Goal: Contribute content: Contribute content

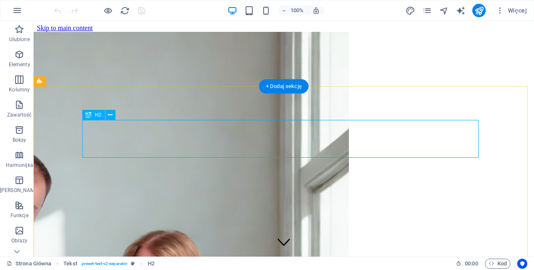
scroll to position [207, 0]
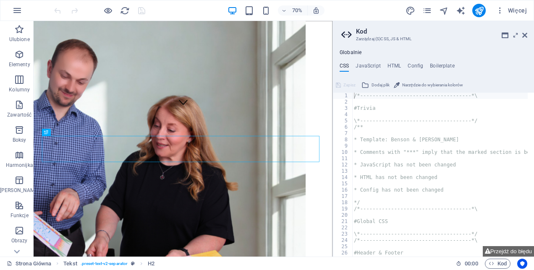
click at [521, 33] on h2 "Kod" at bounding box center [441, 32] width 171 height 8
click at [525, 34] on icon at bounding box center [524, 35] width 5 height 7
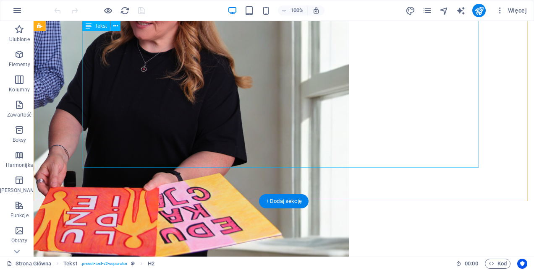
scroll to position [421, 0]
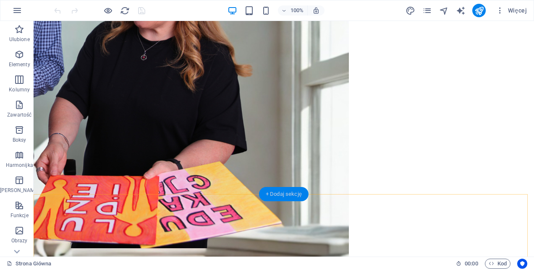
drag, startPoint x: 275, startPoint y: 193, endPoint x: 92, endPoint y: 183, distance: 183.3
click at [275, 193] on div "+ Dodaj sekcję" at bounding box center [284, 194] width 50 height 14
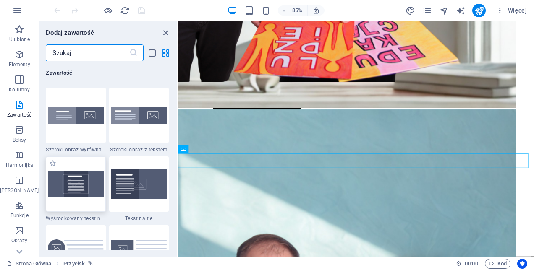
scroll to position [1678, 0]
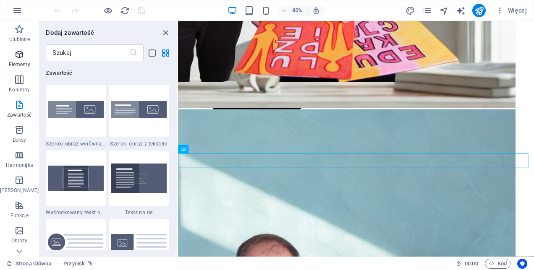
click at [20, 61] on p "Elementy" at bounding box center [19, 64] width 21 height 7
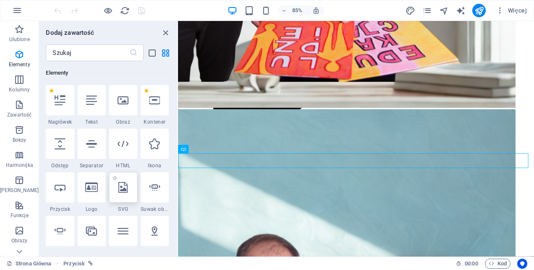
scroll to position [215, 0]
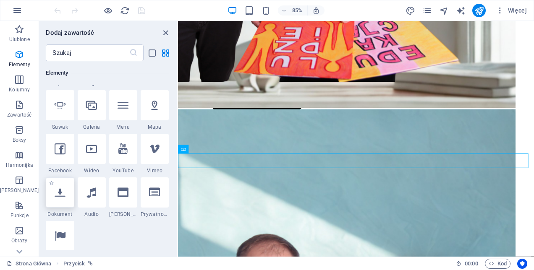
click at [55, 196] on icon at bounding box center [60, 192] width 11 height 11
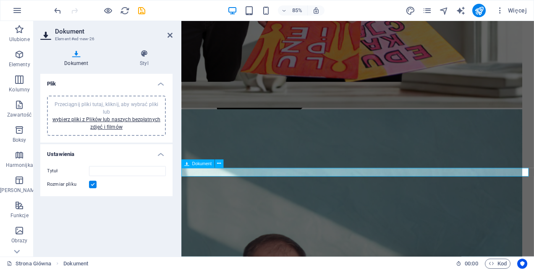
click at [187, 165] on icon at bounding box center [186, 164] width 5 height 8
click at [218, 166] on icon at bounding box center [219, 164] width 4 height 8
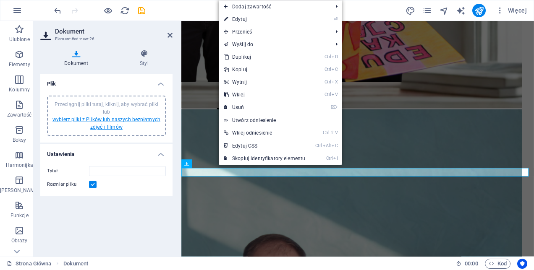
click at [122, 118] on link "wybierz pliki z Plików lub naszych bezpłatnych zdjęć i filmów" at bounding box center [106, 123] width 108 height 13
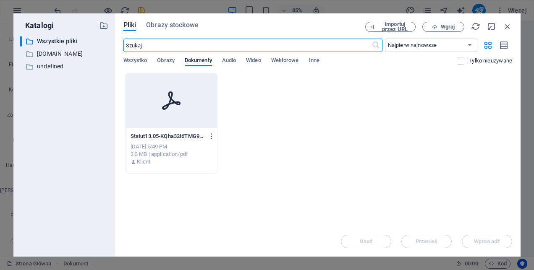
scroll to position [818, 0]
click at [441, 24] on span "Wgraj" at bounding box center [448, 26] width 14 height 5
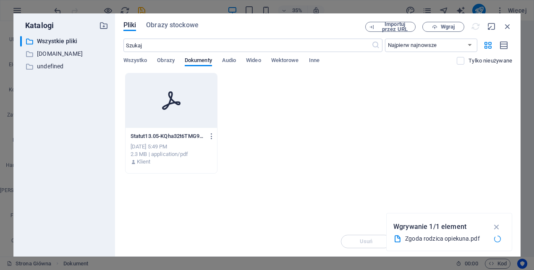
type input "Zgodarodzicaopiekuna-iIdNsF4IGenHtJMBIj40VQ.pdf"
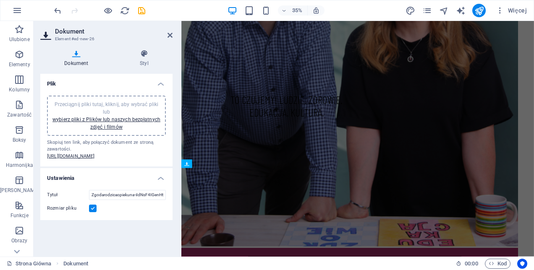
scroll to position [446, 0]
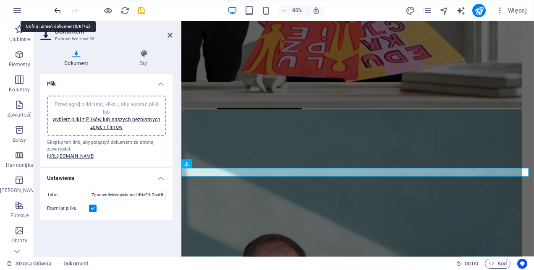
click at [59, 8] on icon "undo" at bounding box center [58, 11] width 10 height 10
click at [59, 7] on icon "undo" at bounding box center [58, 11] width 10 height 10
click at [58, 10] on div at bounding box center [99, 10] width 94 height 13
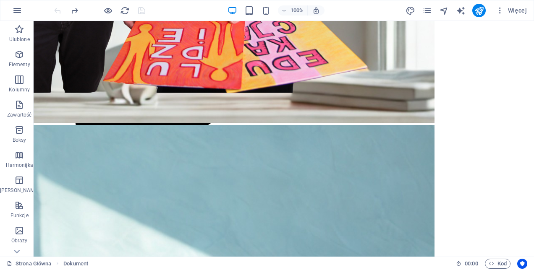
scroll to position [421, 0]
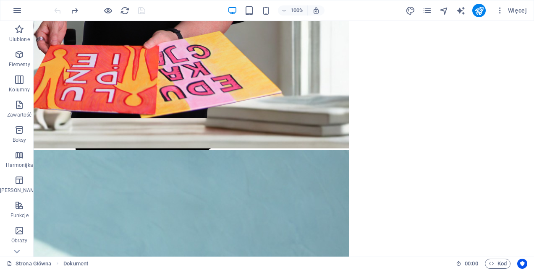
click at [56, 10] on div at bounding box center [99, 10] width 94 height 13
click at [280, 195] on div "+ Dodaj sekcję" at bounding box center [284, 194] width 50 height 14
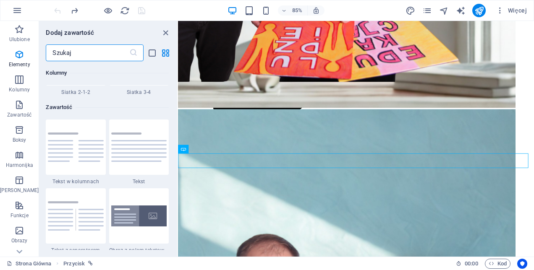
scroll to position [1469, 0]
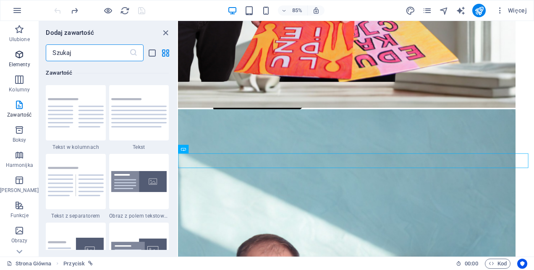
click at [18, 57] on icon "button" at bounding box center [19, 55] width 10 height 10
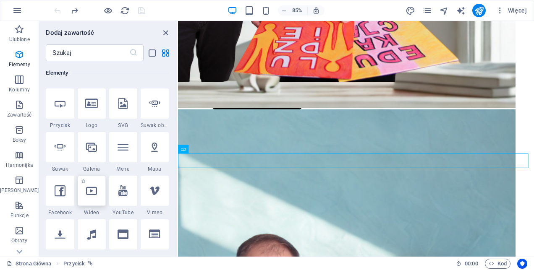
scroll to position [257, 0]
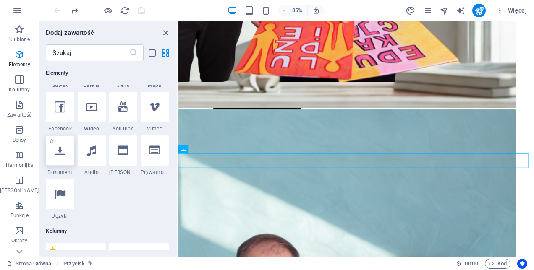
click at [58, 149] on icon at bounding box center [60, 150] width 11 height 11
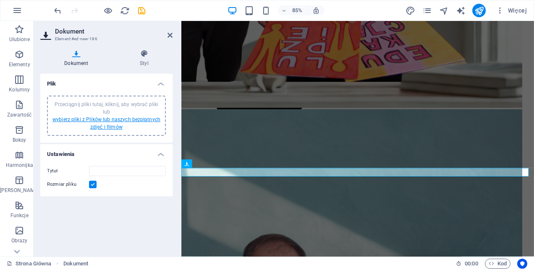
click at [110, 118] on link "wybierz pliki z Plików lub naszych bezpłatnych zdjęć i filmów" at bounding box center [106, 123] width 108 height 13
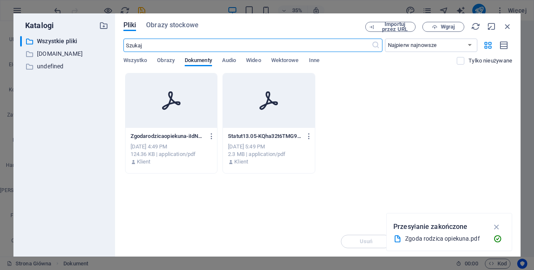
scroll to position [818, 0]
click at [186, 108] on div at bounding box center [171, 100] width 92 height 55
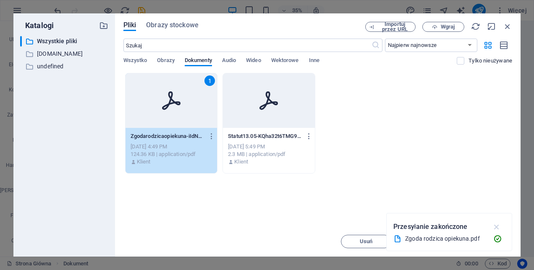
click at [501, 226] on icon "button" at bounding box center [497, 226] width 10 height 9
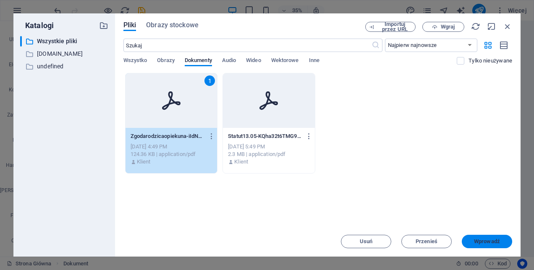
click at [481, 241] on span "Wprowadź" at bounding box center [487, 241] width 26 height 5
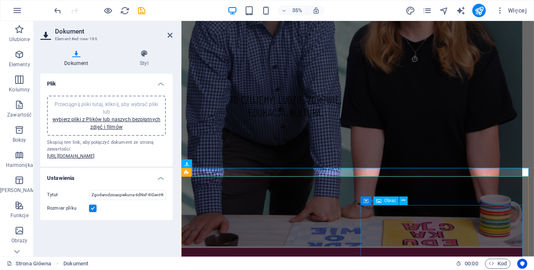
scroll to position [446, 0]
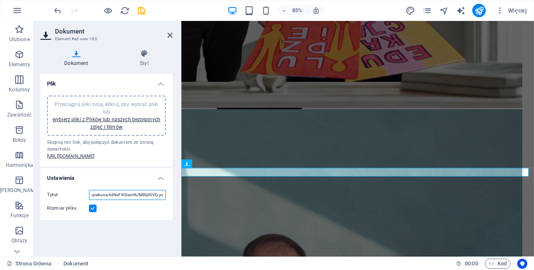
drag, startPoint x: 141, startPoint y: 207, endPoint x: 156, endPoint y: 211, distance: 15.1
click at [156, 200] on input "Zgodarodzicaopiekuna-iIdNsF4IGenHtJMBIj40VQ.pdf" at bounding box center [127, 195] width 77 height 10
type input "Zgodarodzicaopiekuna.pdf"
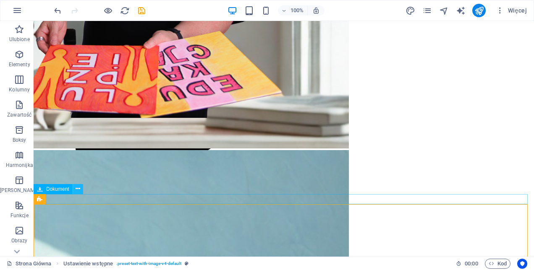
click at [77, 192] on icon at bounding box center [78, 189] width 5 height 9
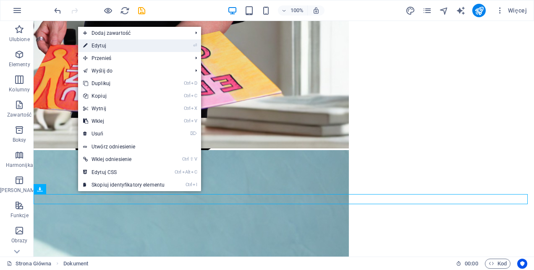
click at [107, 45] on link "⏎ Edytuj" at bounding box center [123, 45] width 91 height 13
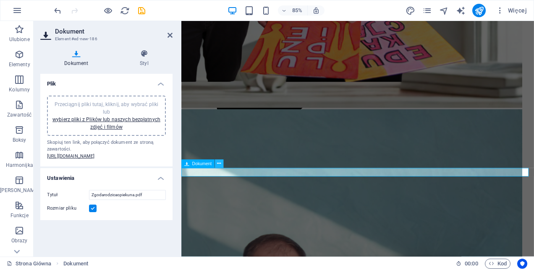
click at [222, 165] on button at bounding box center [219, 164] width 8 height 8
click at [102, 200] on input "Zgodarodzicaopiekuna.pdf" at bounding box center [127, 195] width 77 height 10
click at [118, 200] on input "Zgoda rodzicaopiekuna.pdf" at bounding box center [127, 195] width 77 height 10
type input "Zgoda rodzica opiekuna.pdf"
click at [170, 32] on icon at bounding box center [169, 35] width 5 height 7
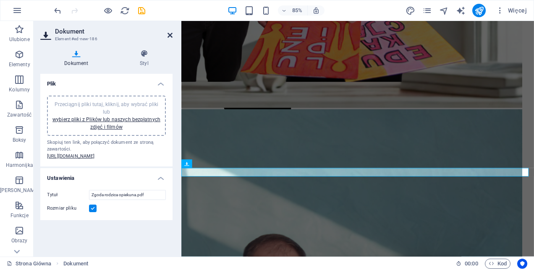
scroll to position [421, 0]
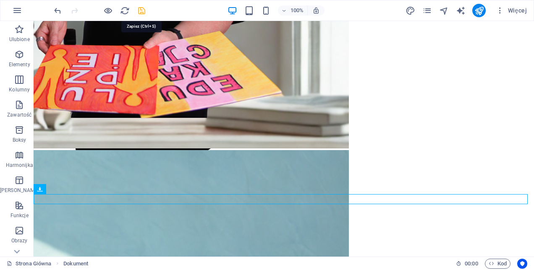
click at [140, 7] on icon "save" at bounding box center [142, 11] width 10 height 10
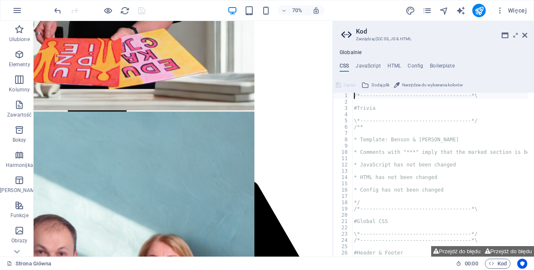
scroll to position [481, 0]
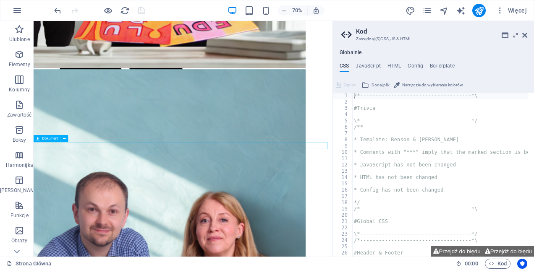
click at [64, 139] on icon at bounding box center [64, 139] width 3 height 6
click at [60, 146] on span "Ustawienie wstępne" at bounding box center [57, 145] width 31 height 3
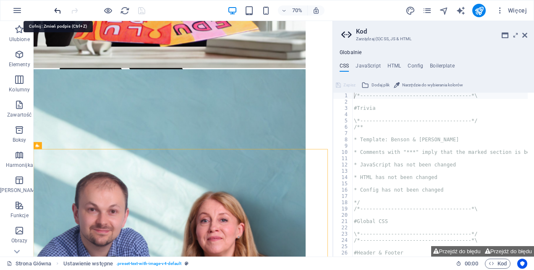
click at [55, 6] on icon "undo" at bounding box center [58, 11] width 10 height 10
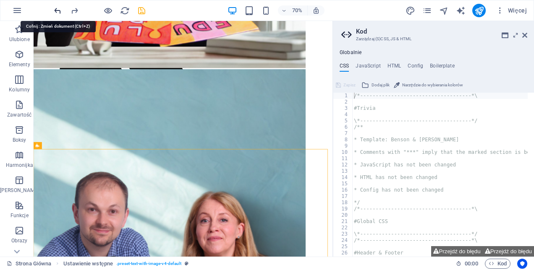
click at [55, 6] on icon "undo" at bounding box center [58, 11] width 10 height 10
click at [58, 10] on div at bounding box center [99, 10] width 94 height 13
click at [56, 7] on div at bounding box center [99, 10] width 94 height 13
click at [55, 7] on div at bounding box center [99, 10] width 94 height 13
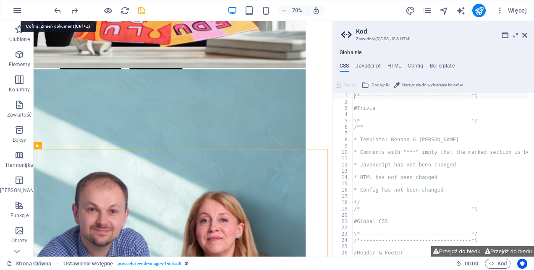
click at [55, 6] on div at bounding box center [99, 10] width 94 height 13
click at [141, 6] on icon "save" at bounding box center [142, 11] width 10 height 10
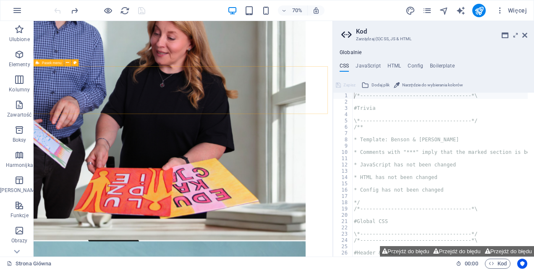
scroll to position [314, 0]
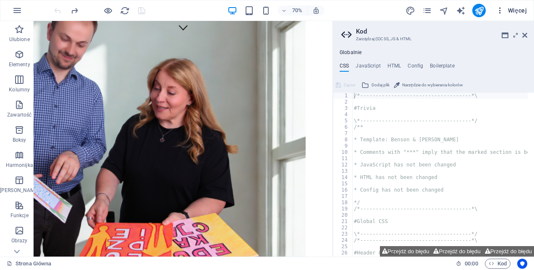
click at [516, 7] on span "Więcej" at bounding box center [511, 10] width 31 height 8
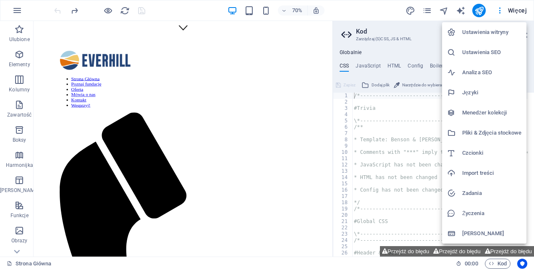
click at [19, 10] on div at bounding box center [267, 135] width 534 height 270
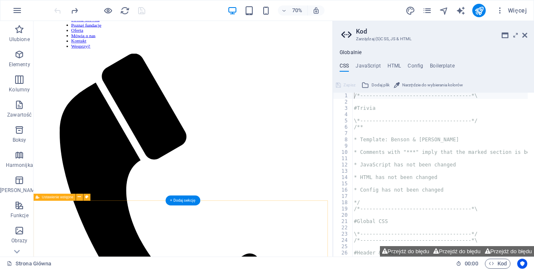
scroll to position [398, 0]
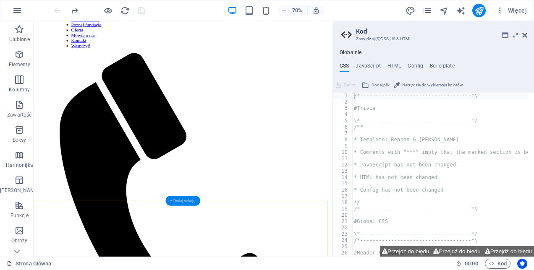
click at [183, 201] on div "+ Dodaj sekcję" at bounding box center [183, 201] width 35 height 10
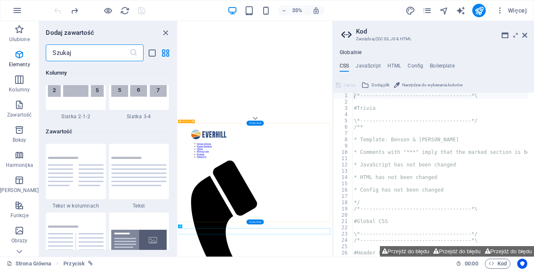
scroll to position [1469, 0]
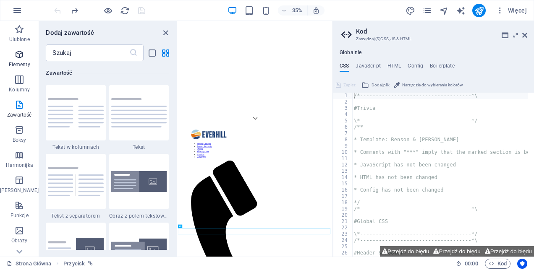
click at [16, 52] on icon "button" at bounding box center [19, 55] width 10 height 10
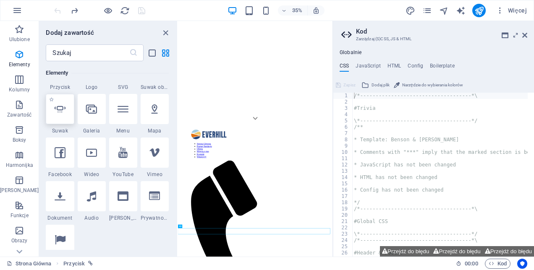
scroll to position [215, 0]
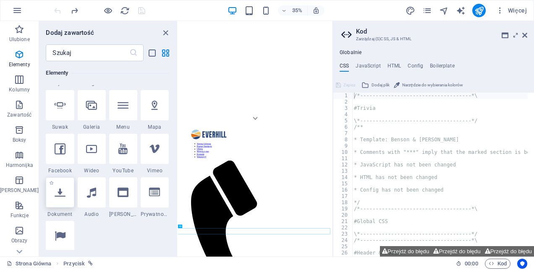
click at [55, 196] on icon at bounding box center [60, 192] width 11 height 11
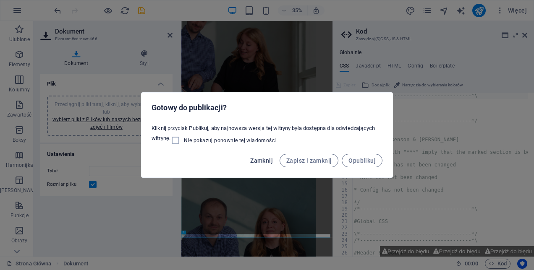
click at [259, 160] on span "Zamknij" at bounding box center [261, 160] width 23 height 7
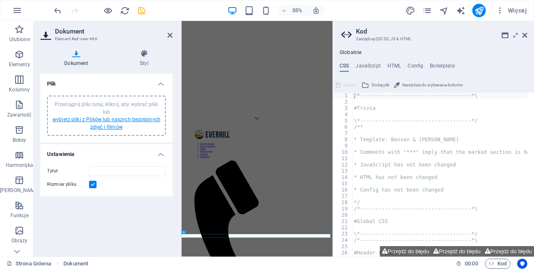
click at [109, 118] on link "wybierz pliki z Plików lub naszych bezpłatnych zdjęć i filmów" at bounding box center [106, 123] width 108 height 13
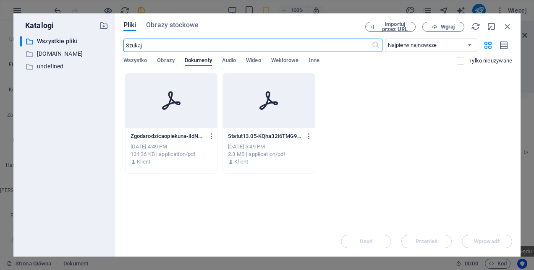
scroll to position [2320, 0]
click at [173, 91] on icon at bounding box center [171, 101] width 20 height 20
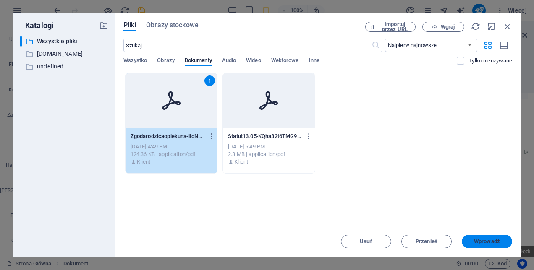
click at [493, 243] on span "Wprowadź" at bounding box center [487, 241] width 26 height 5
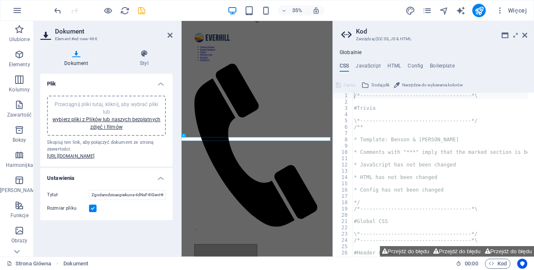
scroll to position [658, 0]
click at [133, 200] on input "Zgodarodzicaopiekuna-iIdNsF4IGenHtJMBIj40VQ.pdf" at bounding box center [127, 195] width 77 height 10
drag, startPoint x: 91, startPoint y: 208, endPoint x: 178, endPoint y: 207, distance: 87.7
click at [178, 207] on div "Dokument Styl Plik Przeciągnij pliki tutaj, kliknij, aby wybrać pliki lub wybie…" at bounding box center [107, 150] width 146 height 214
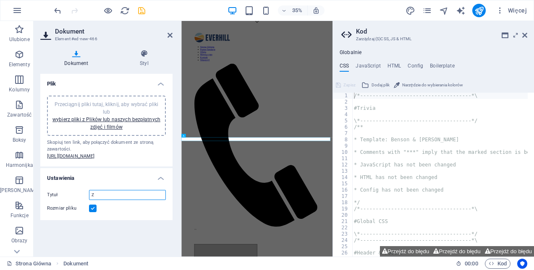
scroll to position [0, 0]
type input "Zgoda rodzica/opiekuna"
click at [141, 8] on icon "save" at bounding box center [142, 11] width 10 height 10
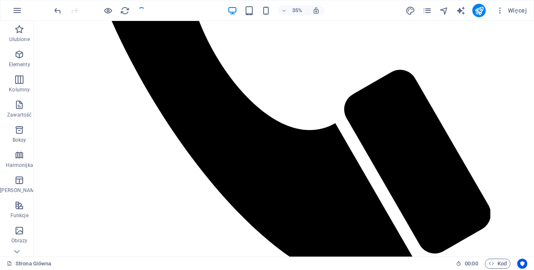
scroll to position [662, 0]
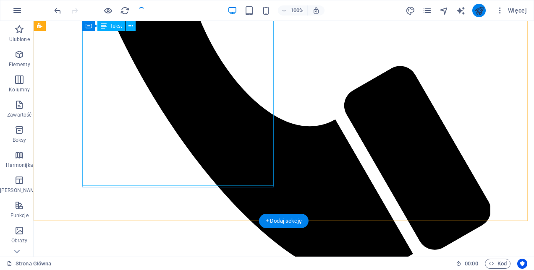
click at [481, 8] on icon "publish" at bounding box center [479, 11] width 10 height 10
